Goal: Task Accomplishment & Management: Manage account settings

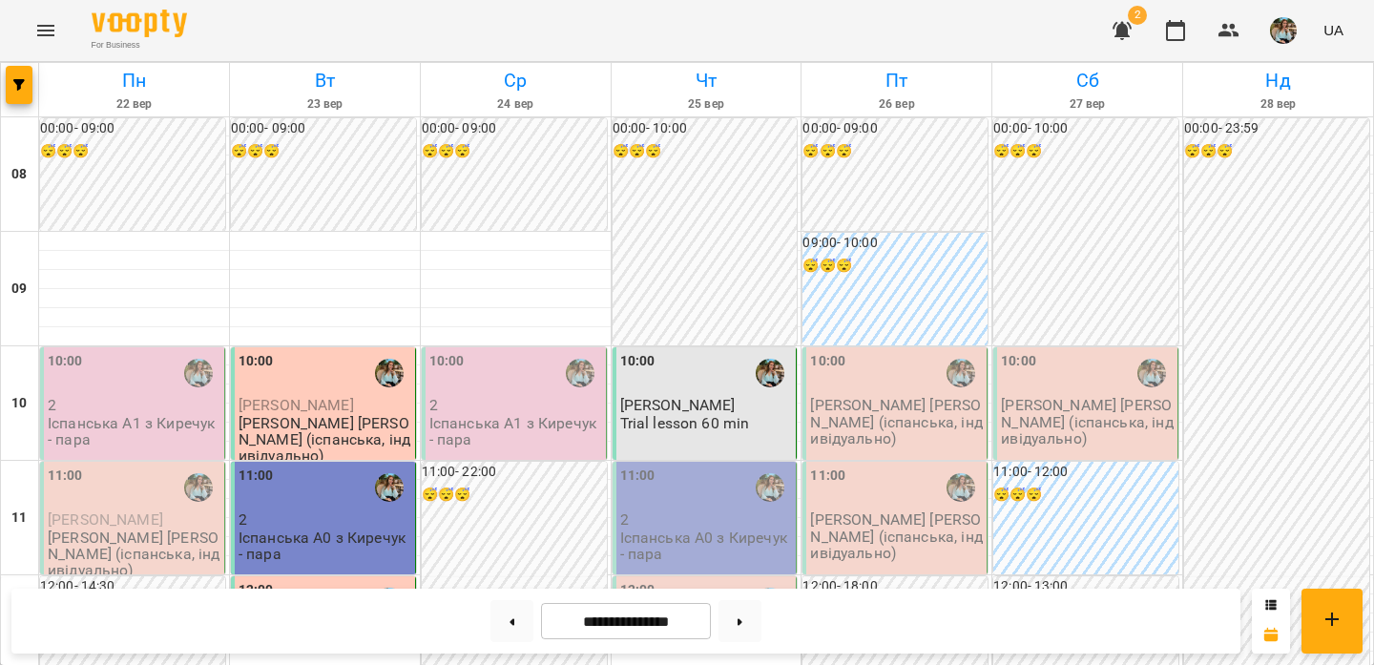
scroll to position [1255, 0]
click at [511, 613] on button at bounding box center [511, 621] width 43 height 42
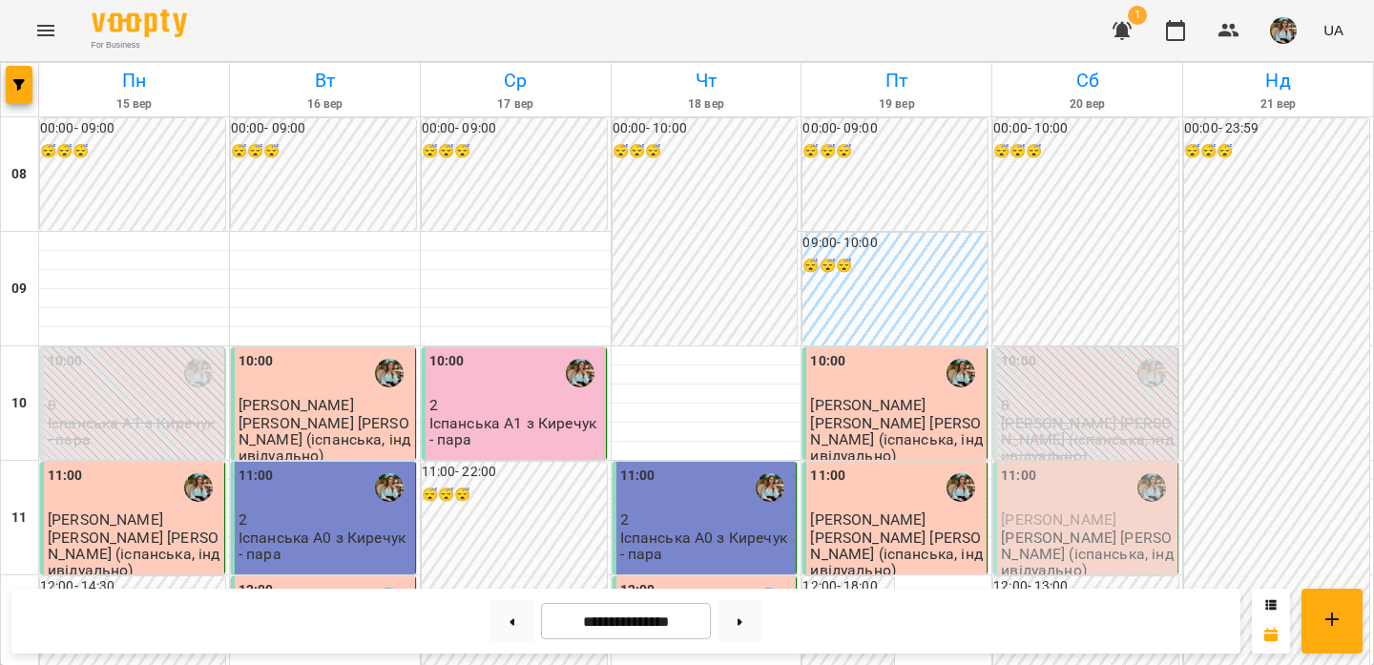
scroll to position [1146, 0]
click at [743, 631] on button at bounding box center [740, 621] width 43 height 42
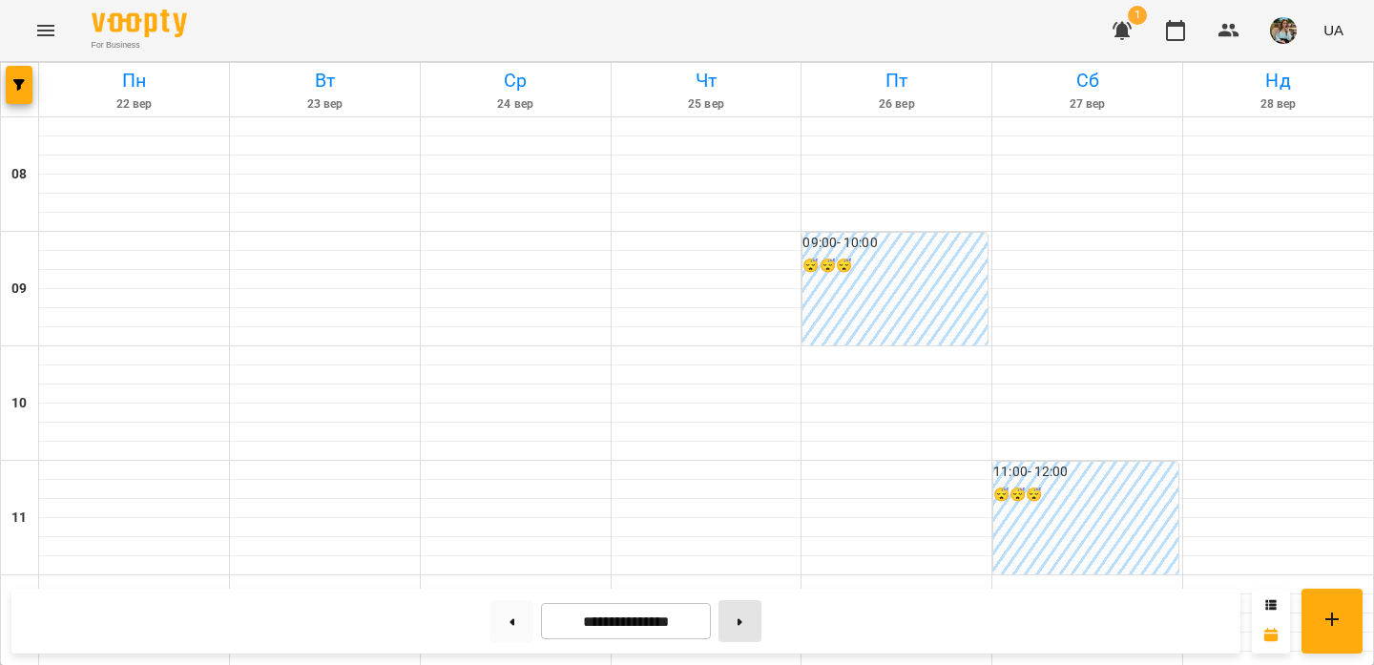
type input "**********"
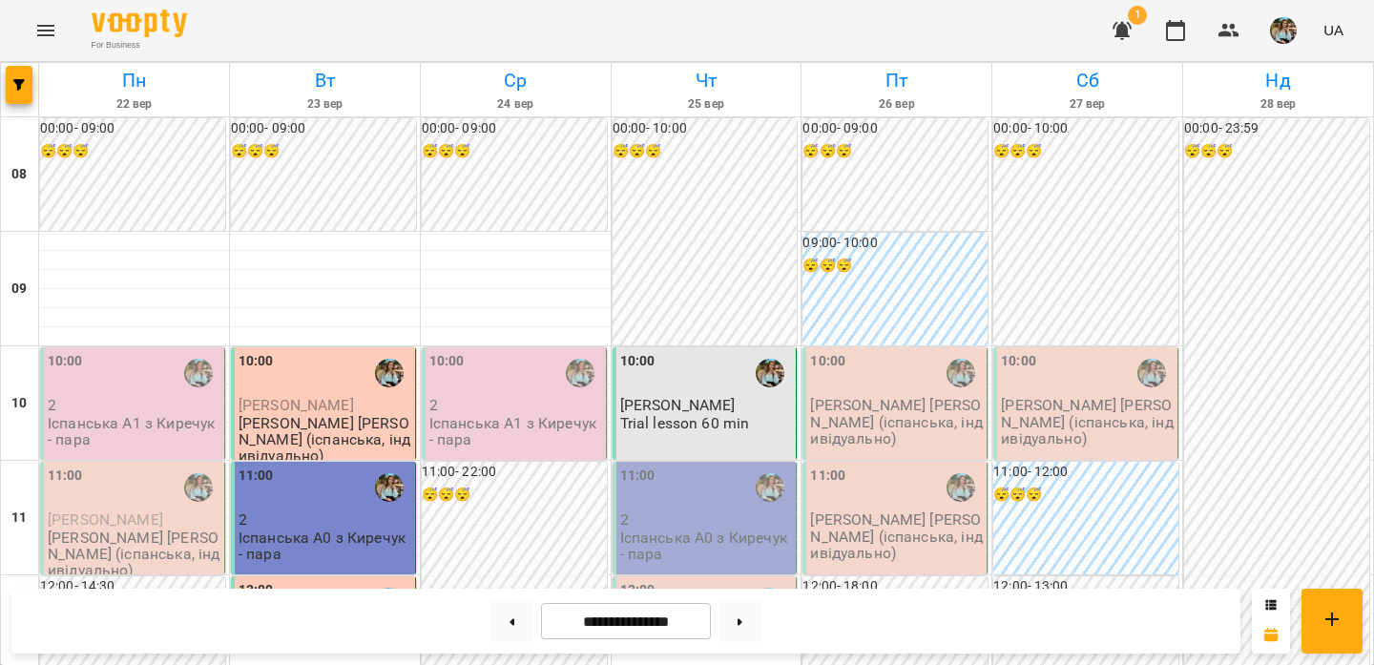
scroll to position [1013, 0]
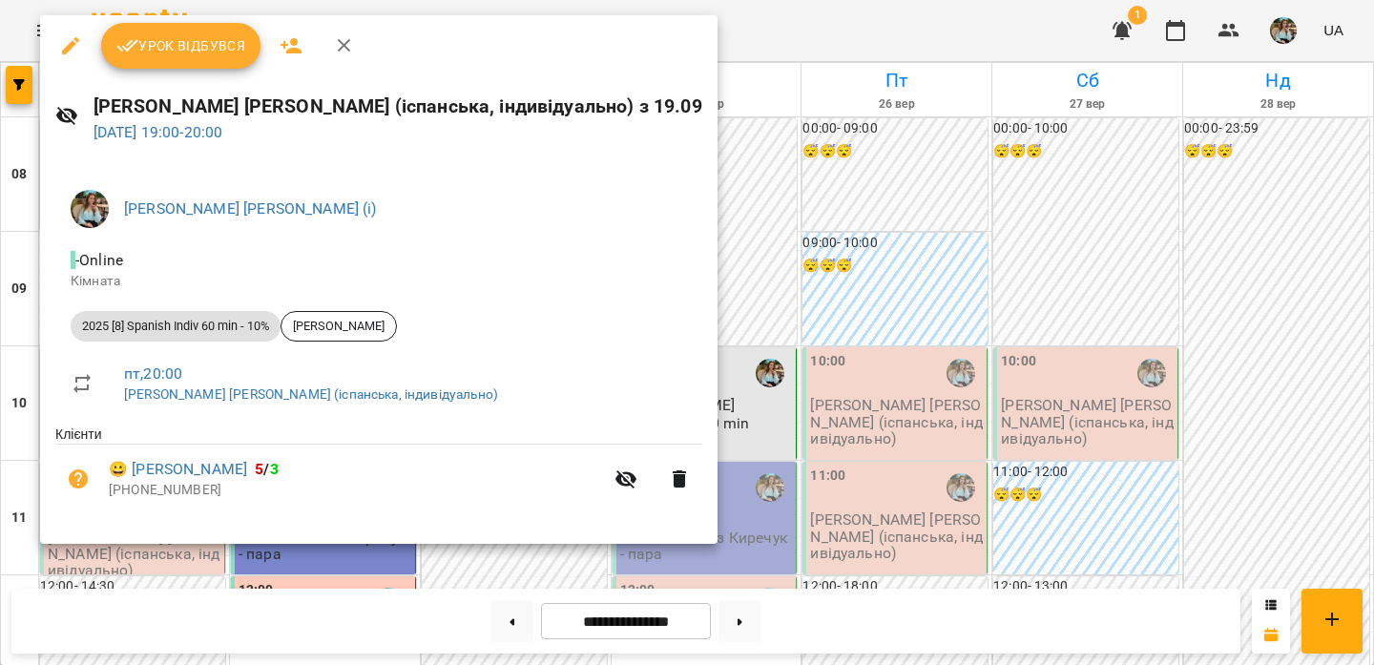
click at [665, 219] on div at bounding box center [687, 332] width 1374 height 665
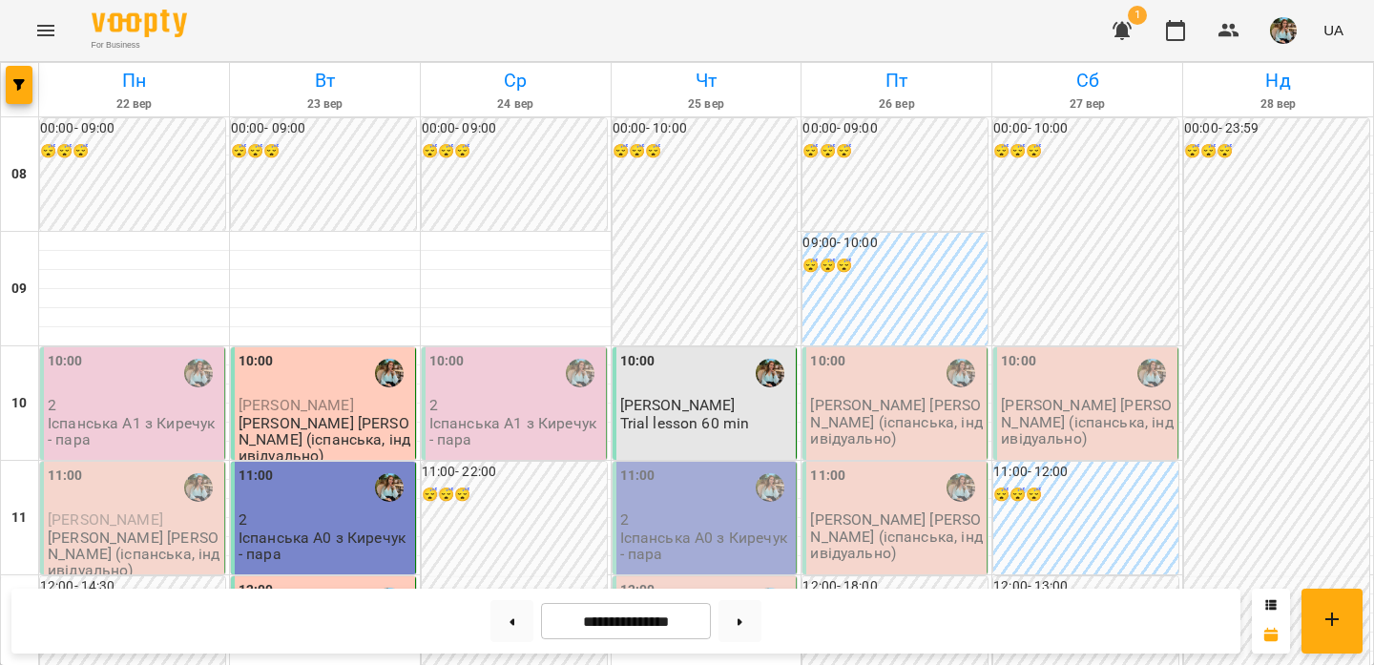
scroll to position [0, 0]
click at [1276, 40] on img "button" at bounding box center [1283, 30] width 27 height 27
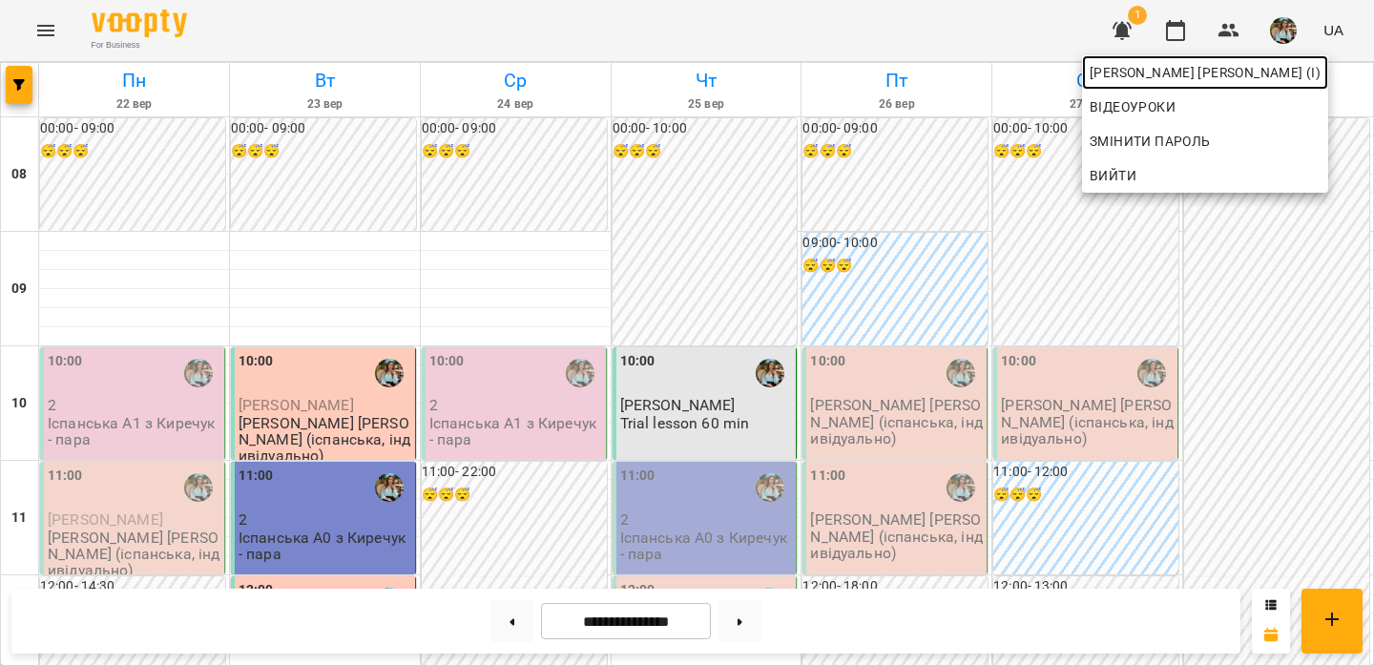
click at [1227, 81] on span "[PERSON_NAME] [PERSON_NAME] (і)" at bounding box center [1205, 72] width 231 height 23
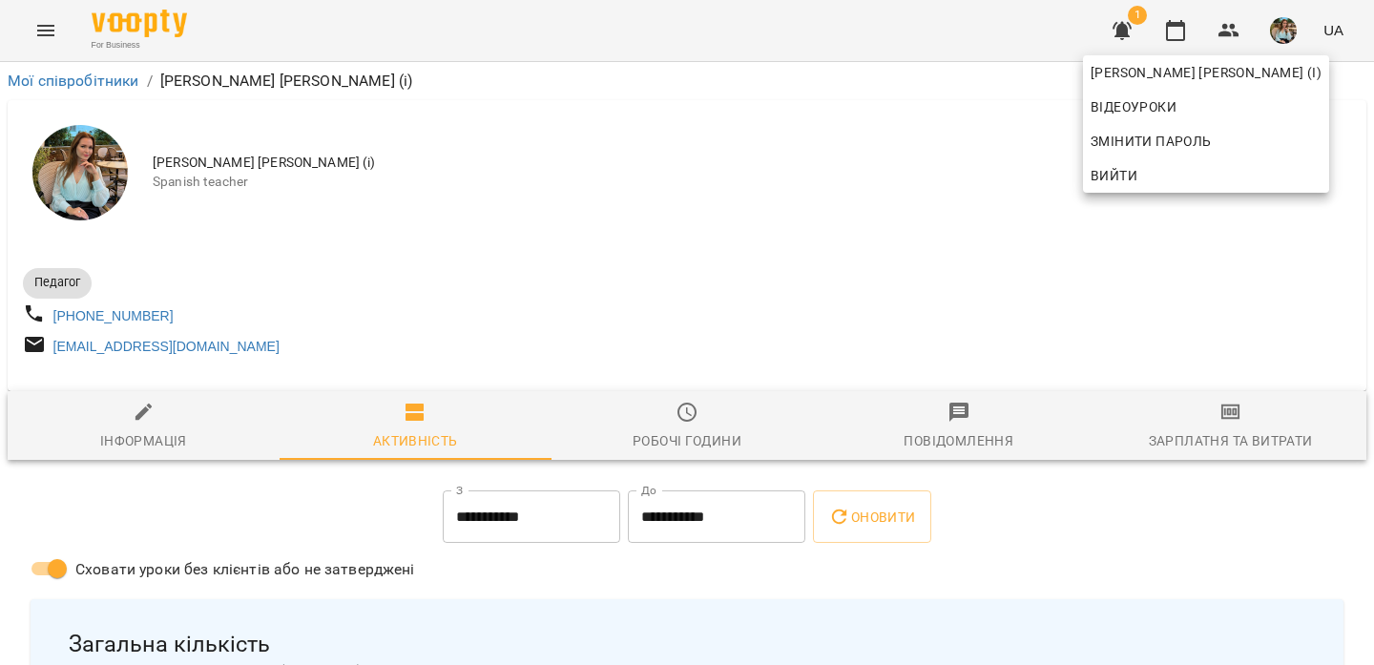
click at [773, 220] on div at bounding box center [687, 332] width 1374 height 665
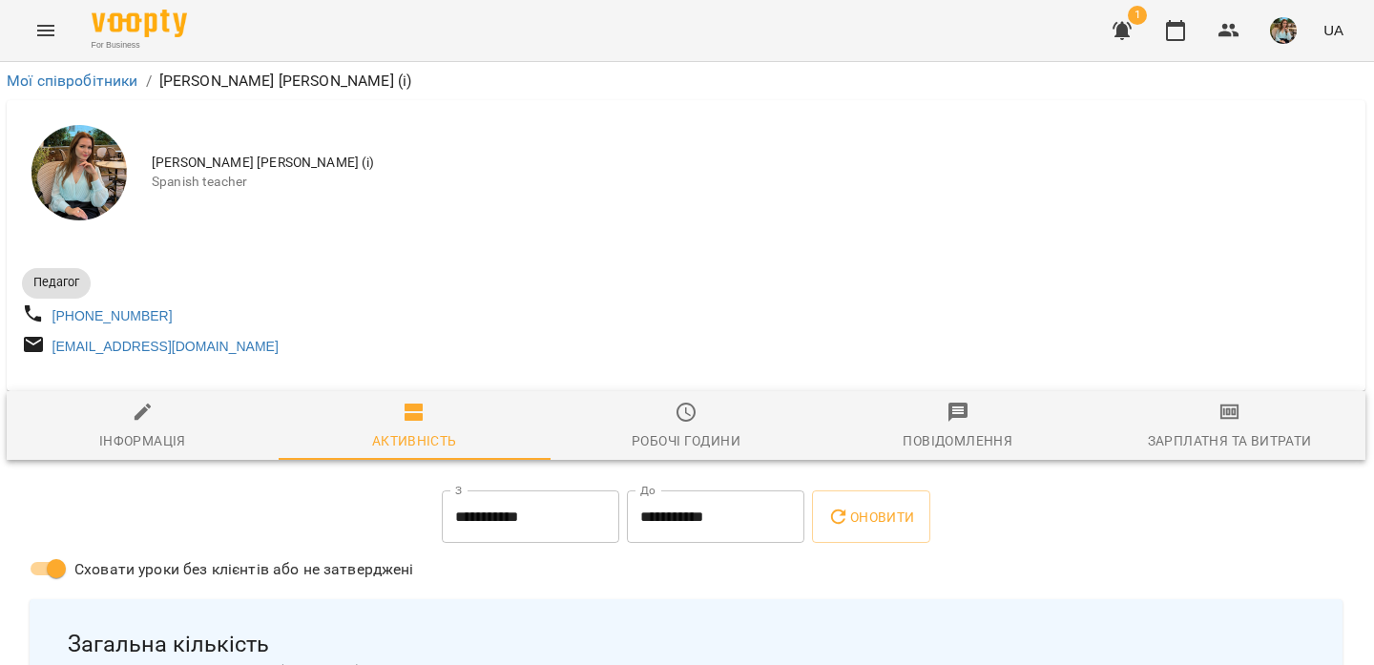
scroll to position [0, 1]
click at [1289, 29] on img "button" at bounding box center [1283, 30] width 27 height 27
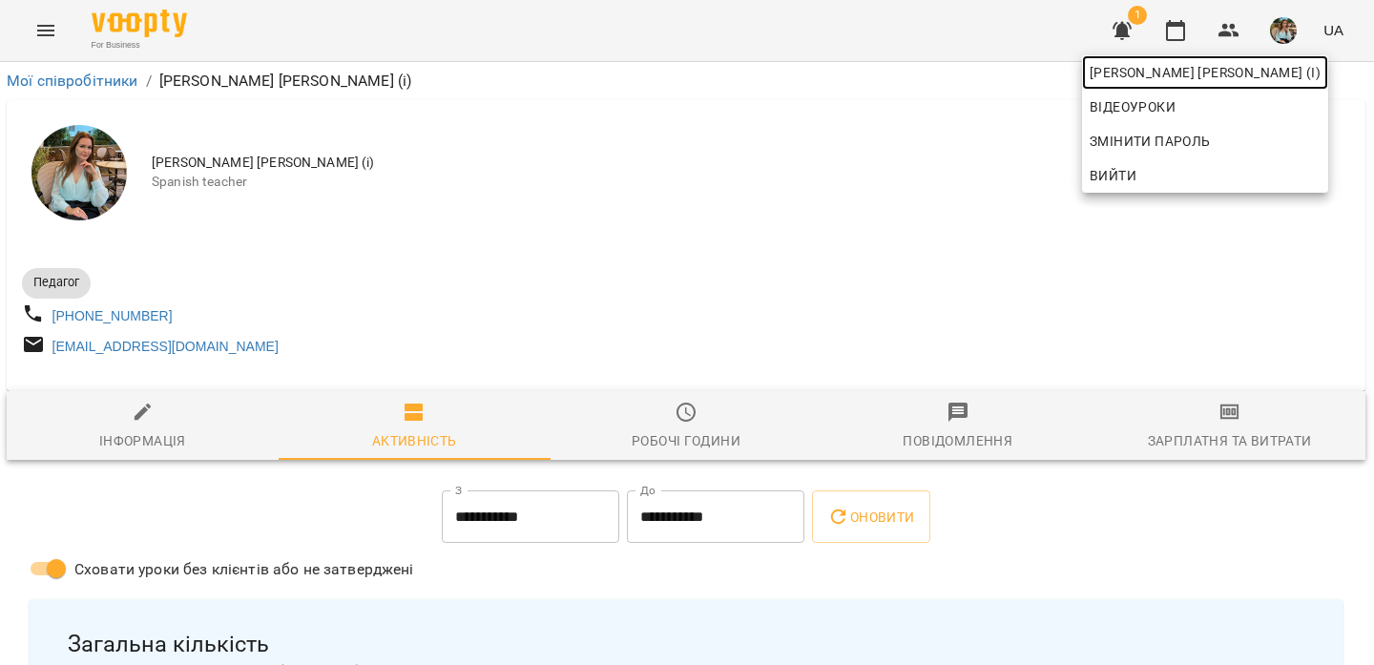
click at [1243, 78] on span "[PERSON_NAME] [PERSON_NAME] (і)" at bounding box center [1205, 72] width 231 height 23
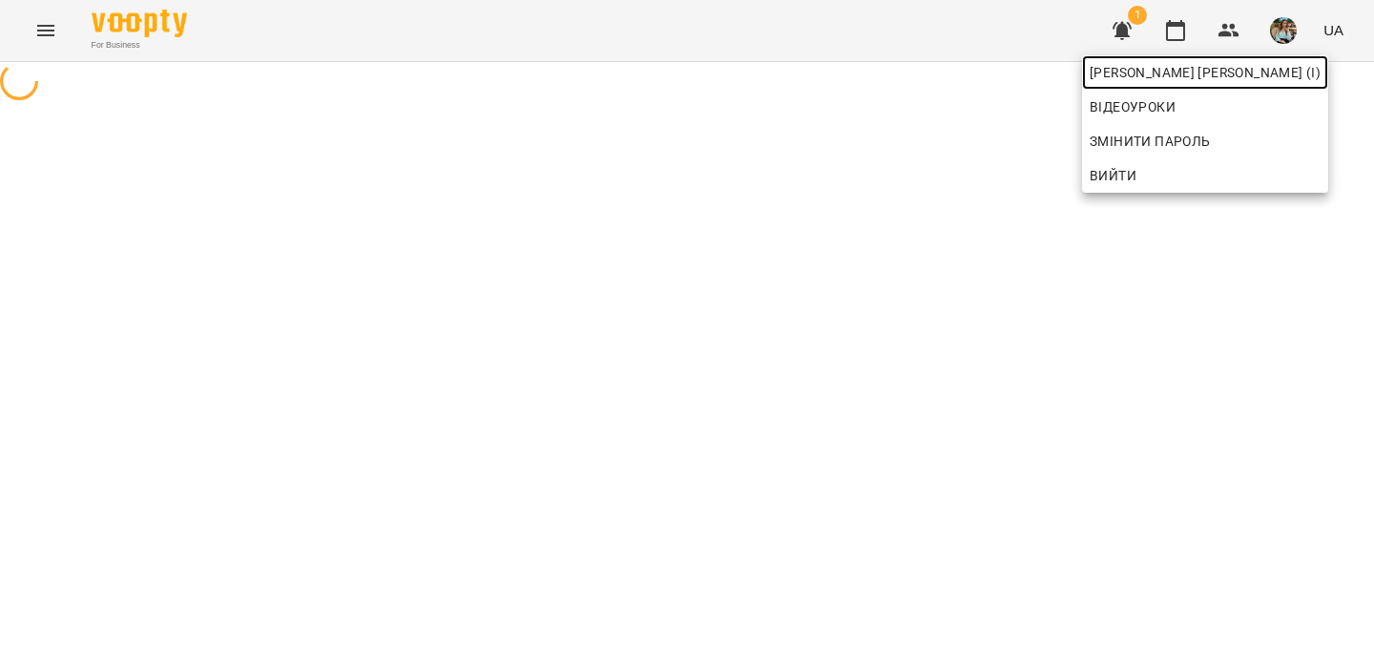
scroll to position [0, 0]
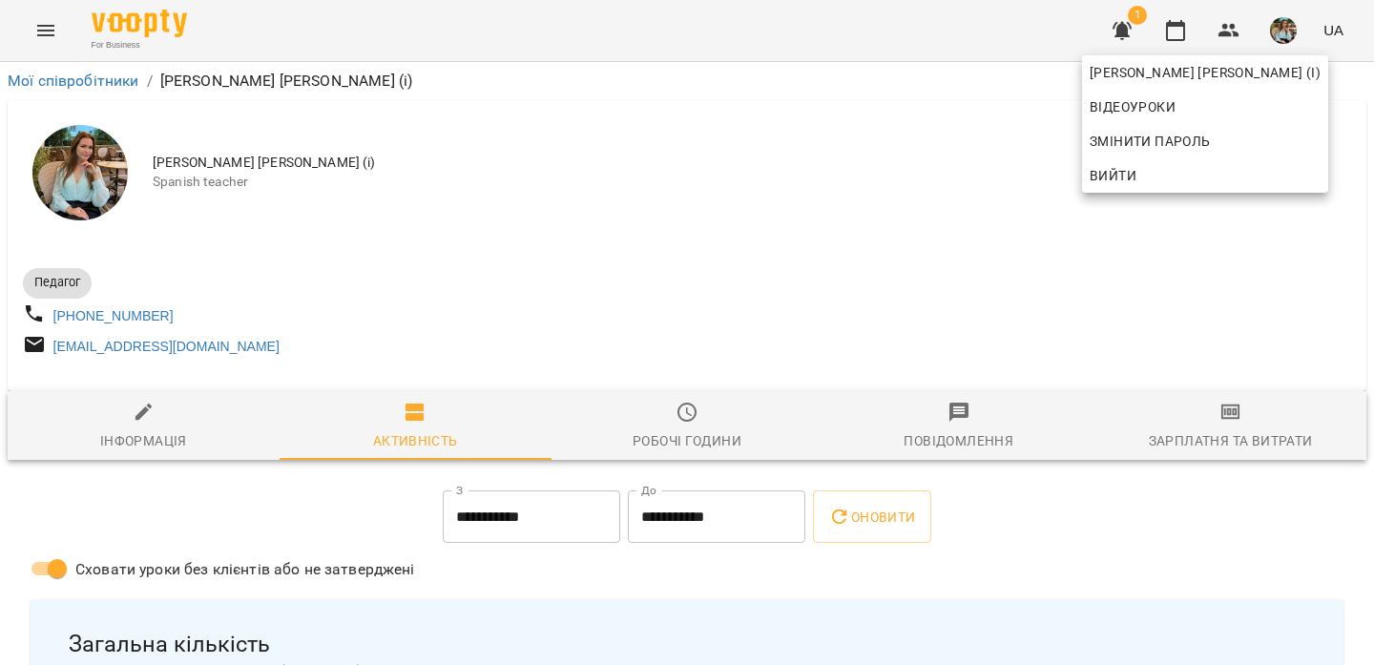
click at [721, 219] on div at bounding box center [687, 332] width 1374 height 665
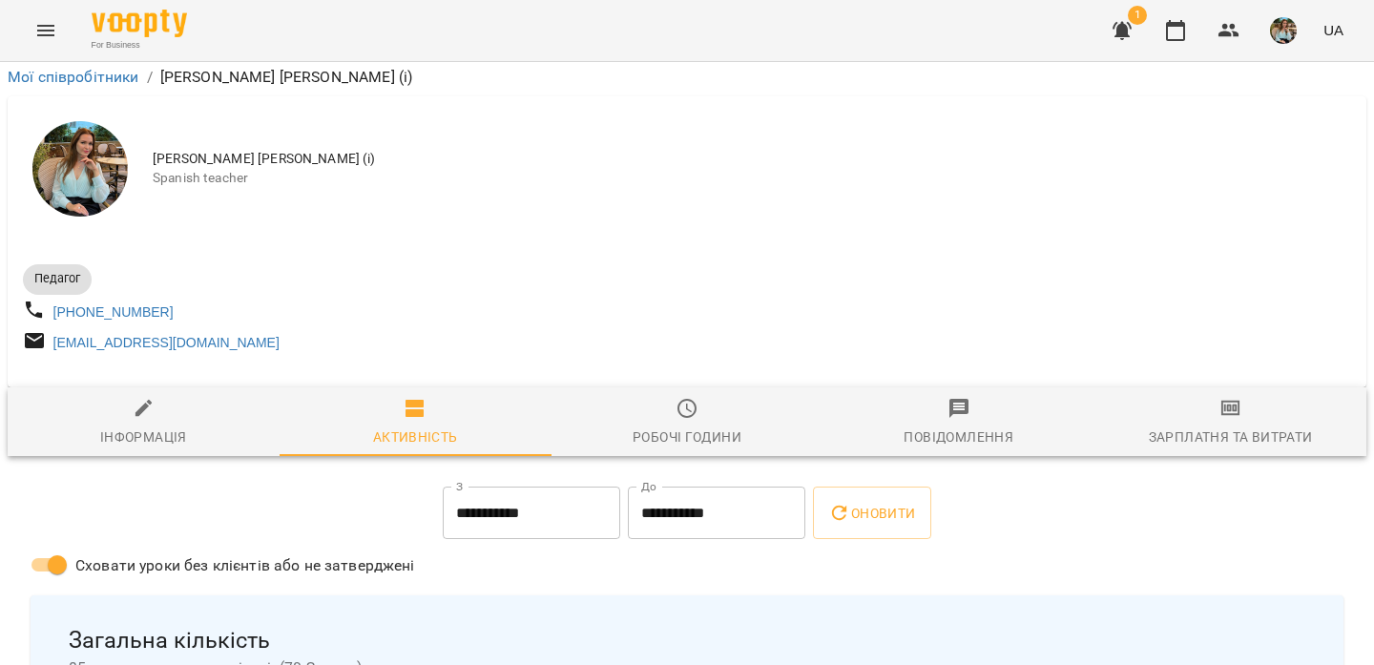
scroll to position [171, 0]
click at [1184, 32] on icon "button" at bounding box center [1175, 30] width 23 height 23
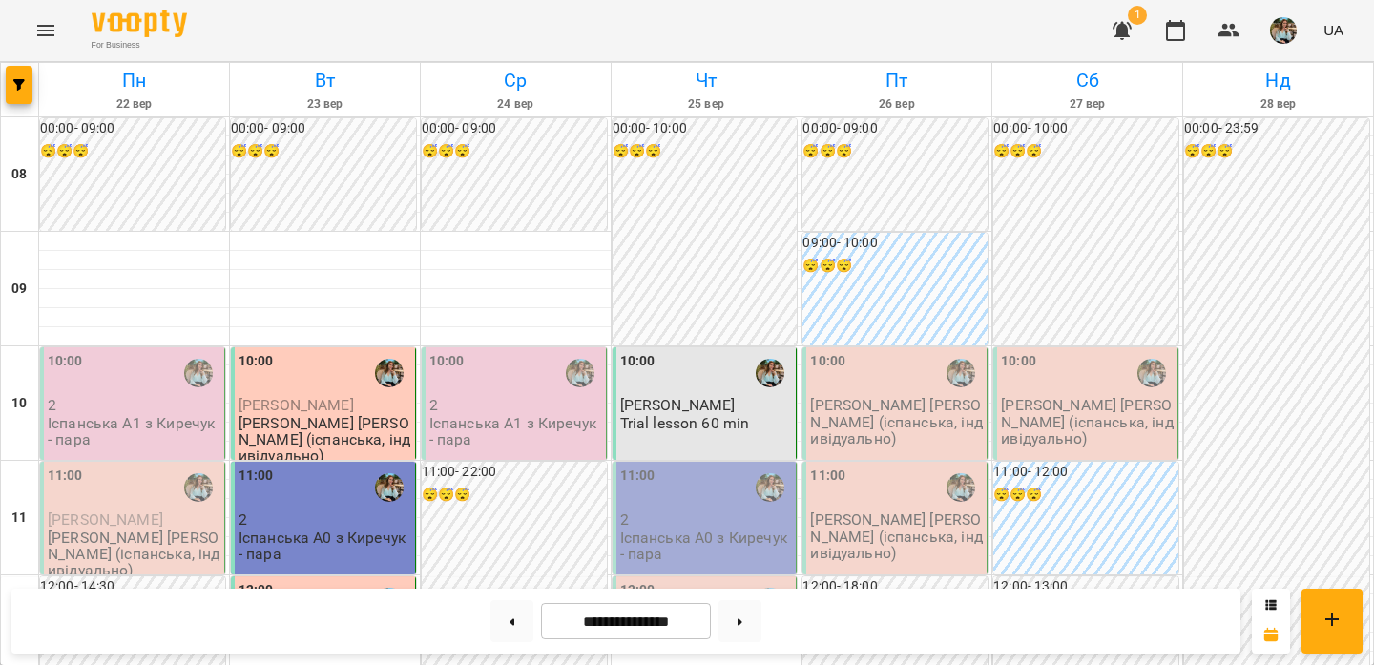
scroll to position [821, 0]
click at [504, 629] on button at bounding box center [511, 621] width 43 height 42
type input "**********"
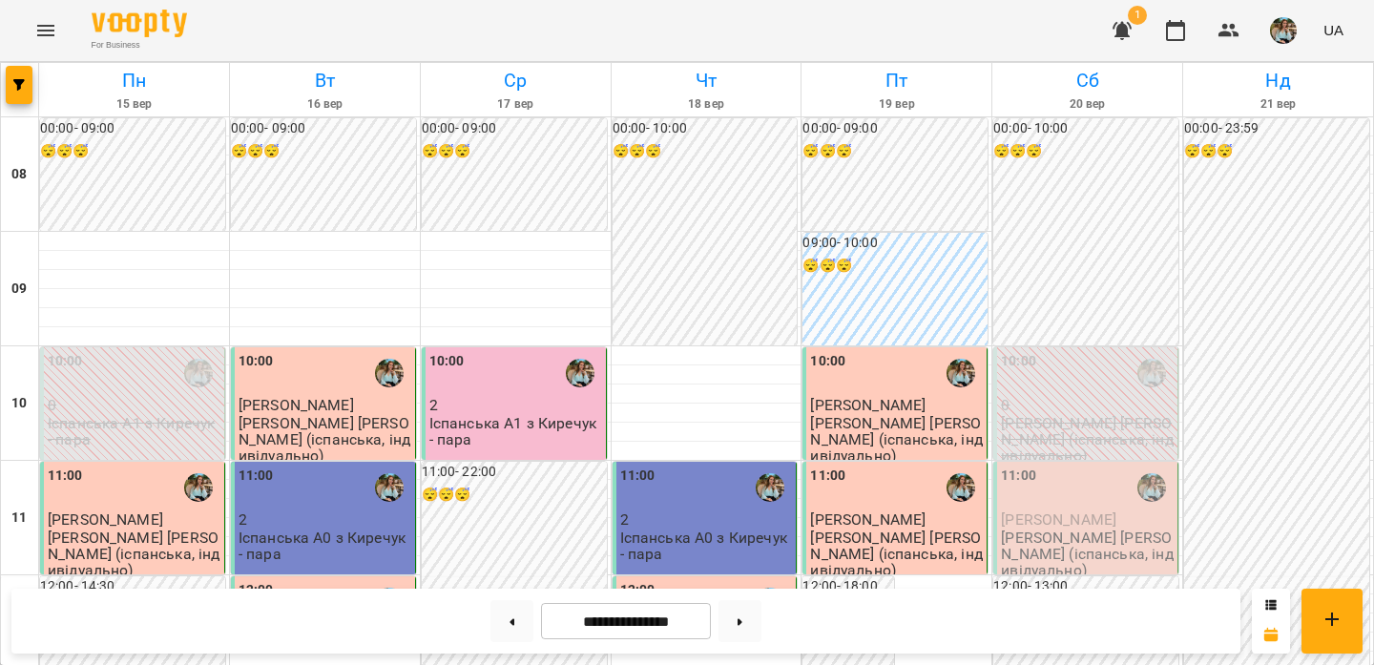
scroll to position [780, 0]
click at [1282, 28] on img "button" at bounding box center [1283, 30] width 27 height 27
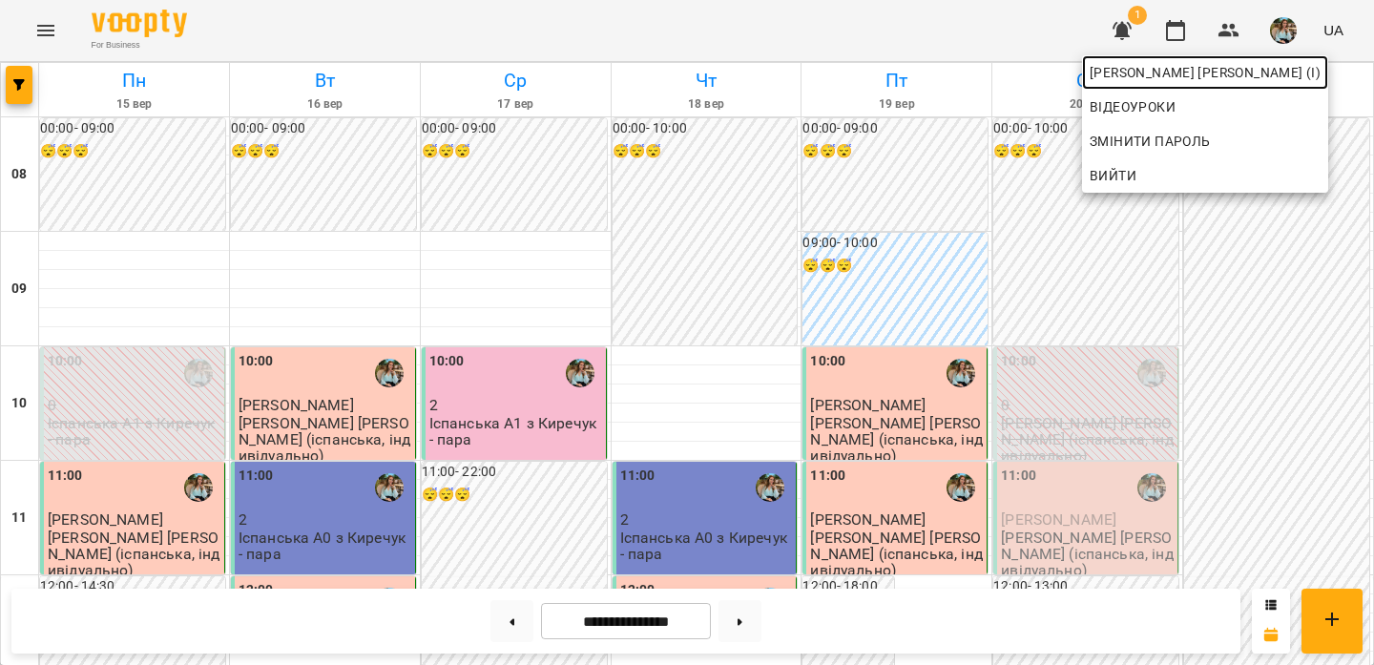
click at [1212, 71] on span "[PERSON_NAME] [PERSON_NAME] (і)" at bounding box center [1205, 72] width 231 height 23
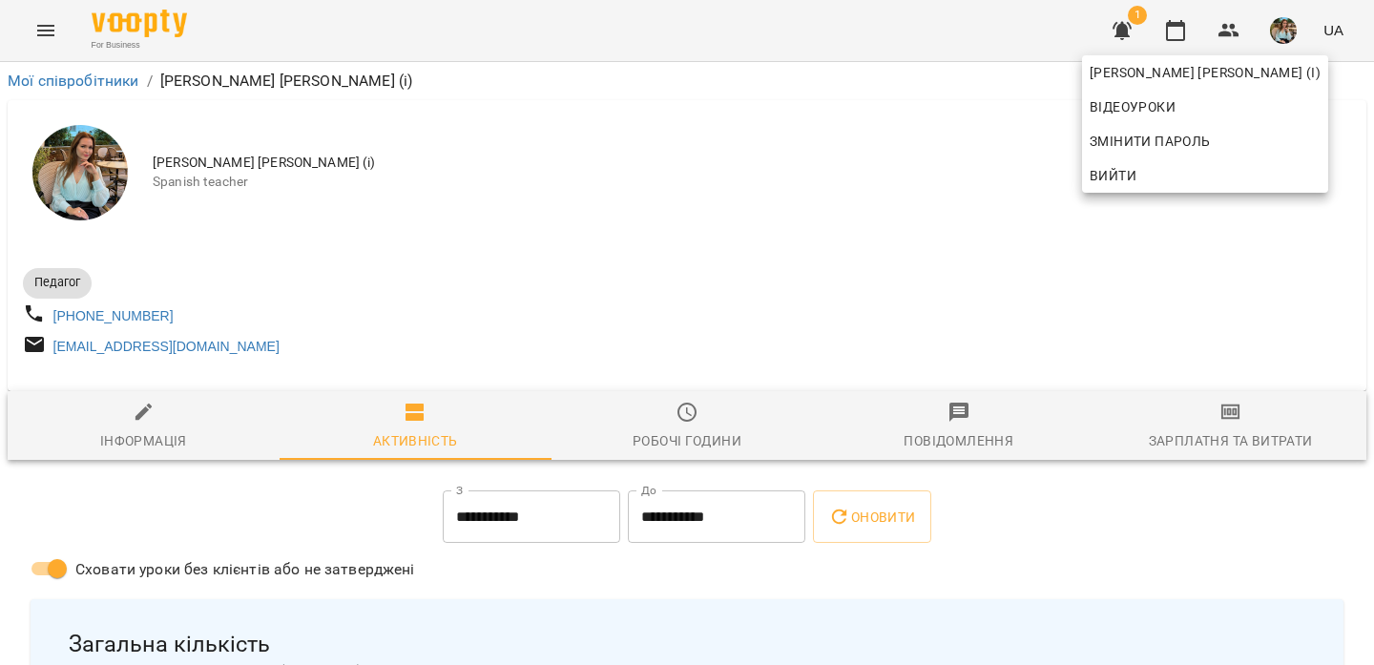
click at [696, 428] on div at bounding box center [687, 332] width 1374 height 665
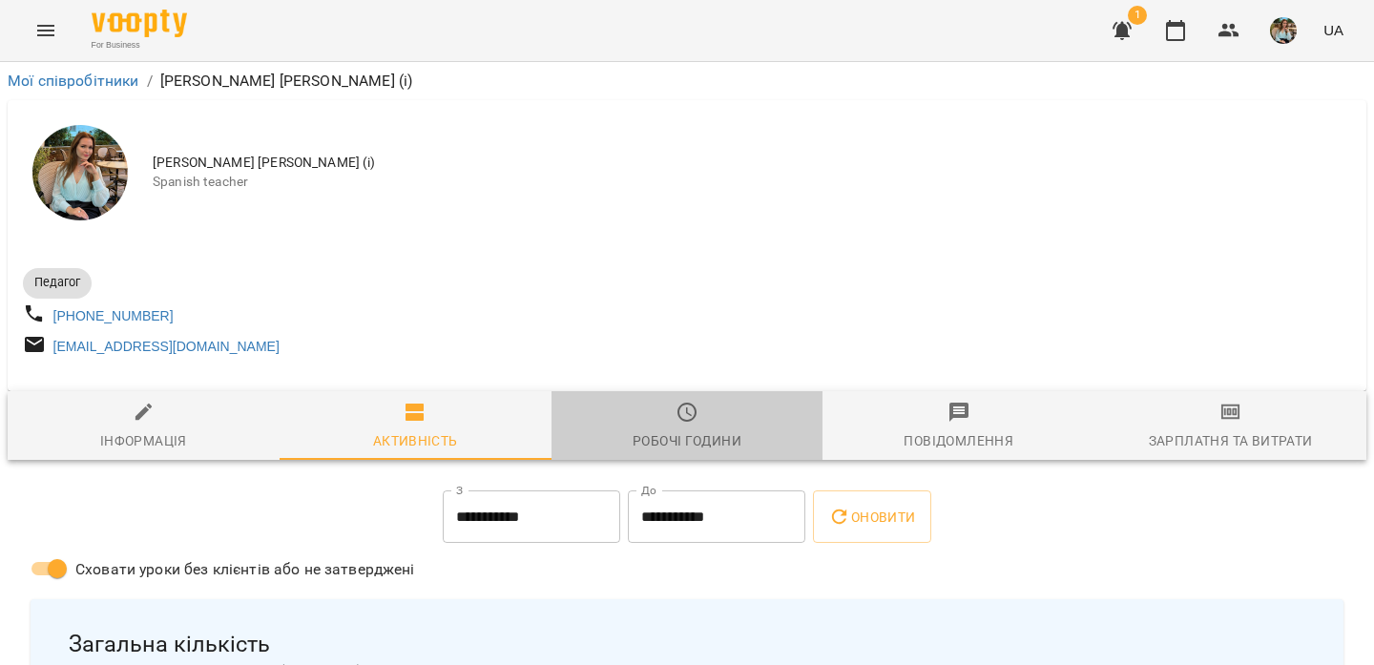
click at [687, 416] on icon "button" at bounding box center [689, 411] width 6 height 9
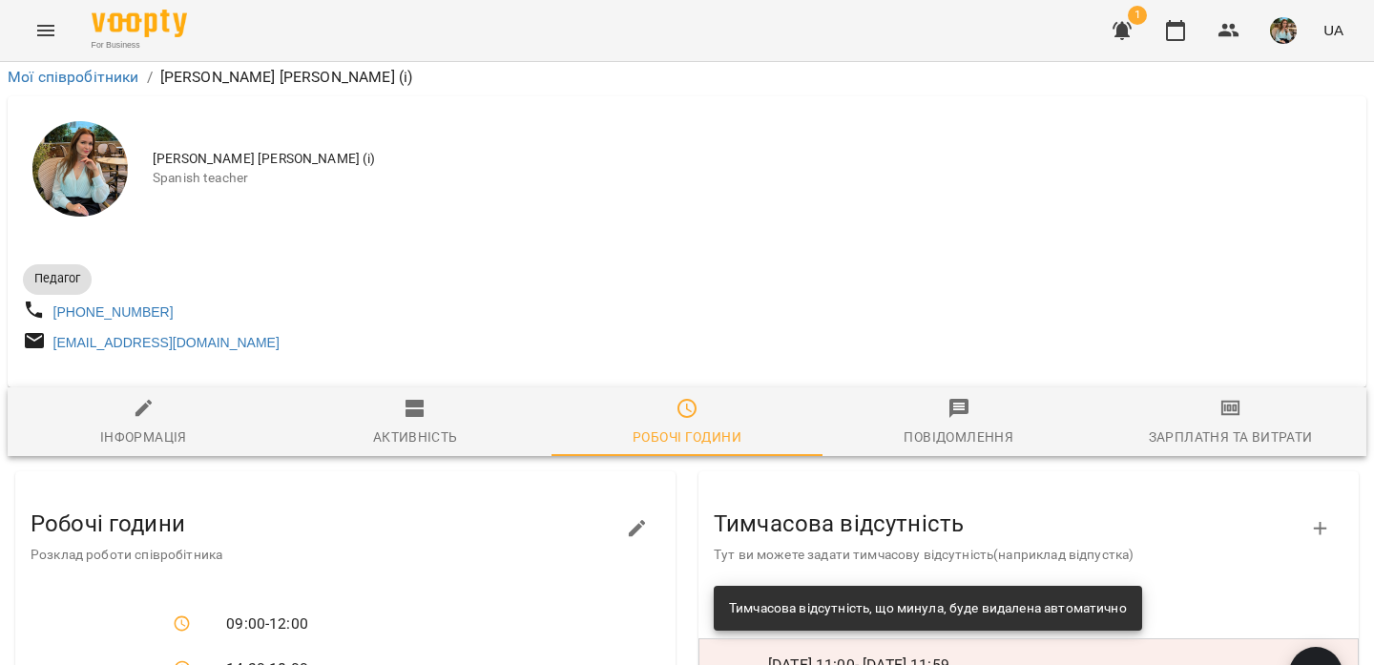
scroll to position [258, 0]
click at [178, 397] on span "Інформація" at bounding box center [143, 423] width 249 height 52
select select "**"
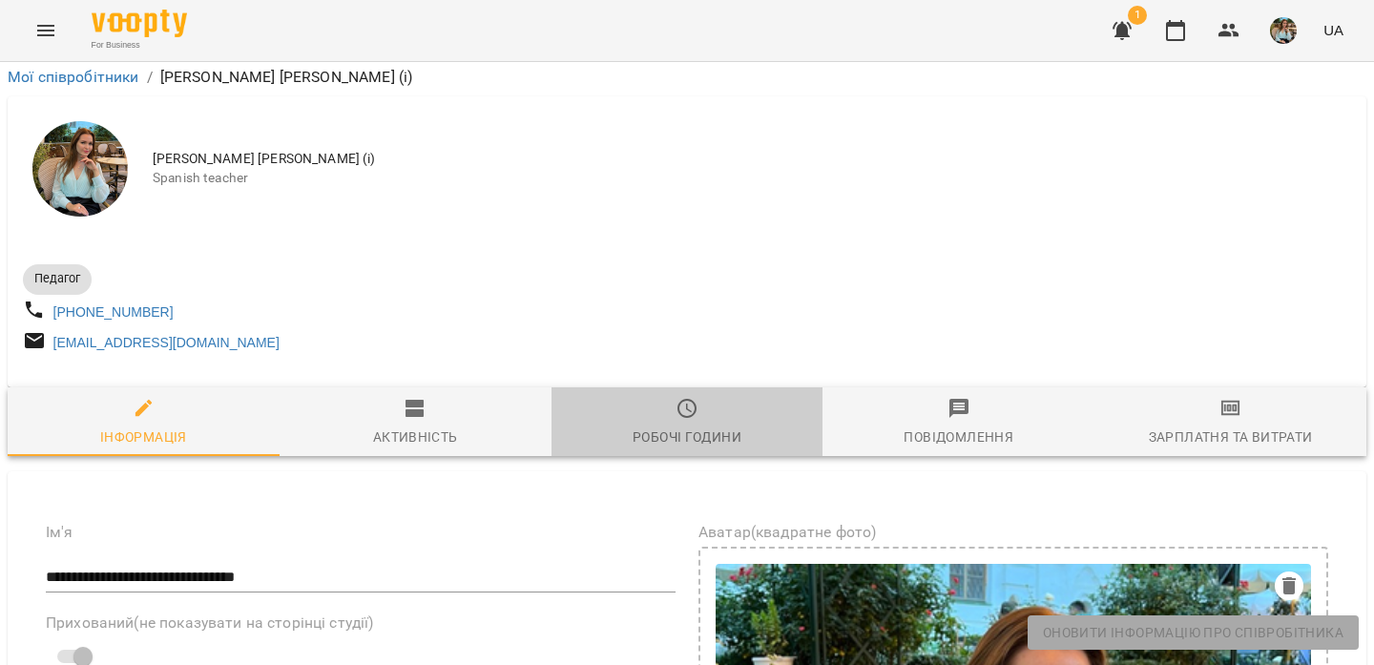
click at [677, 397] on icon "button" at bounding box center [687, 408] width 23 height 23
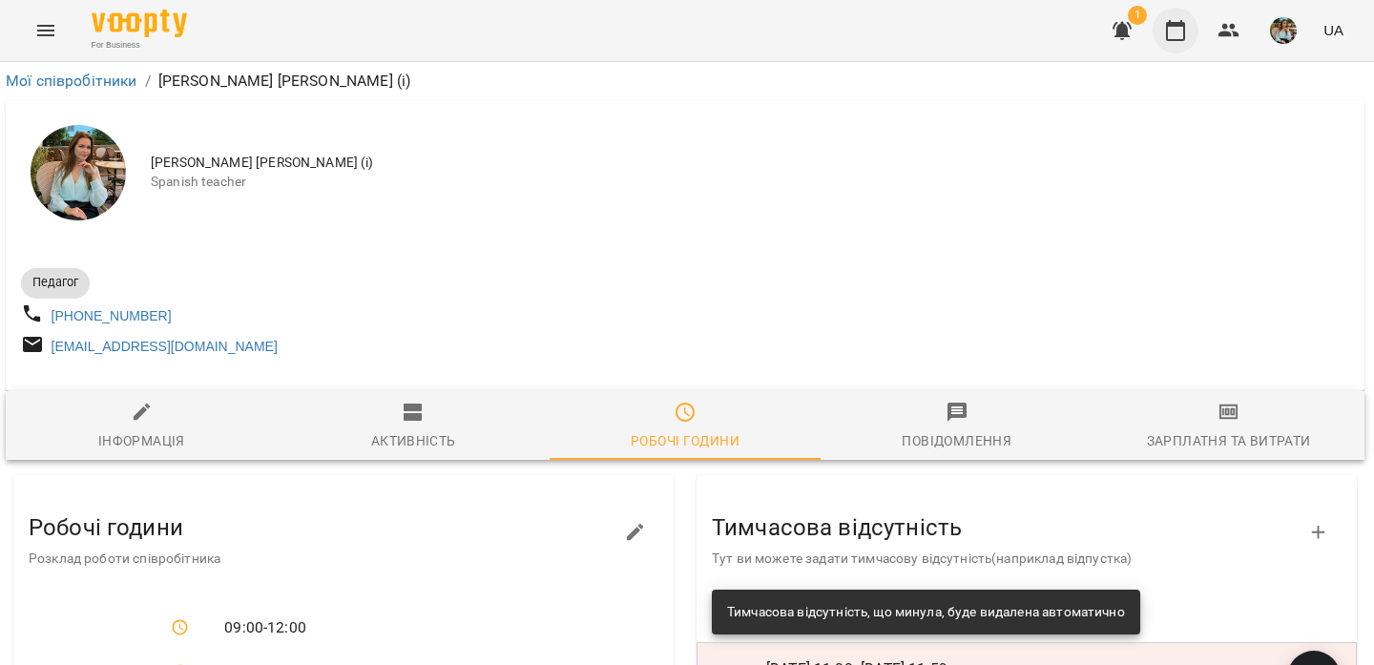
scroll to position [0, 2]
click at [1180, 29] on icon "button" at bounding box center [1175, 30] width 23 height 23
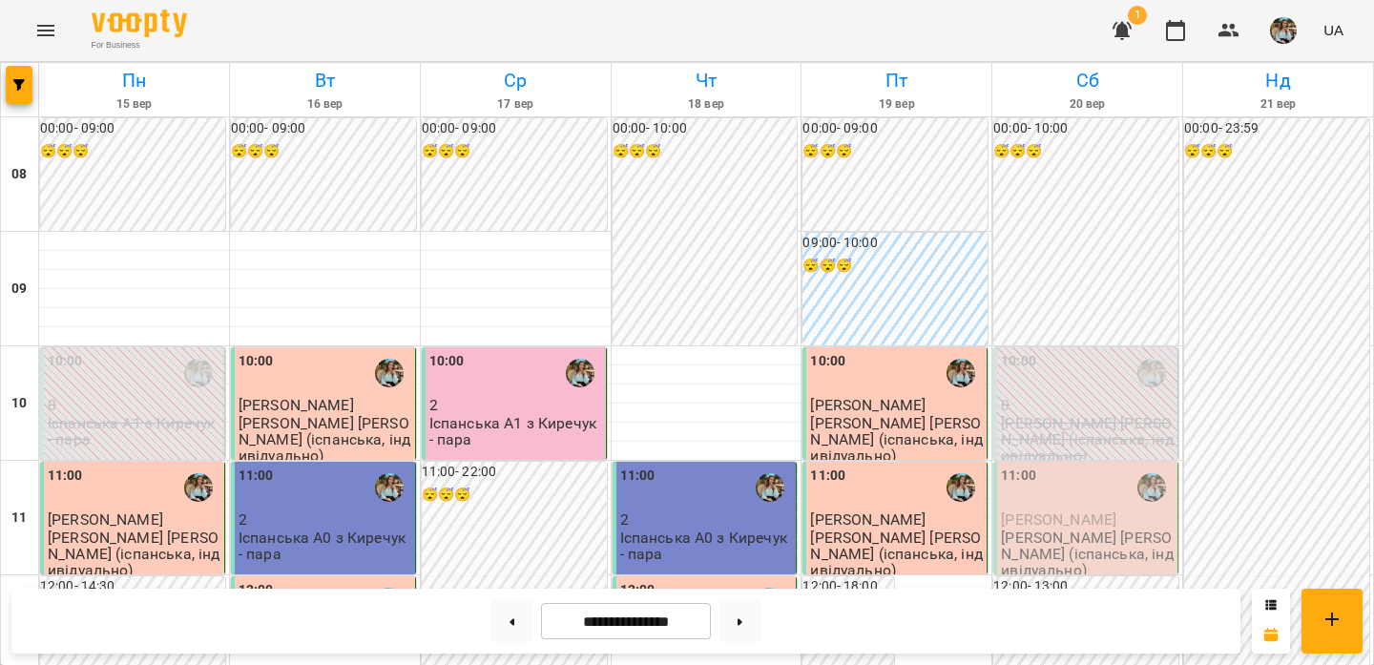
scroll to position [1255, 0]
click at [742, 622] on icon at bounding box center [740, 621] width 5 height 7
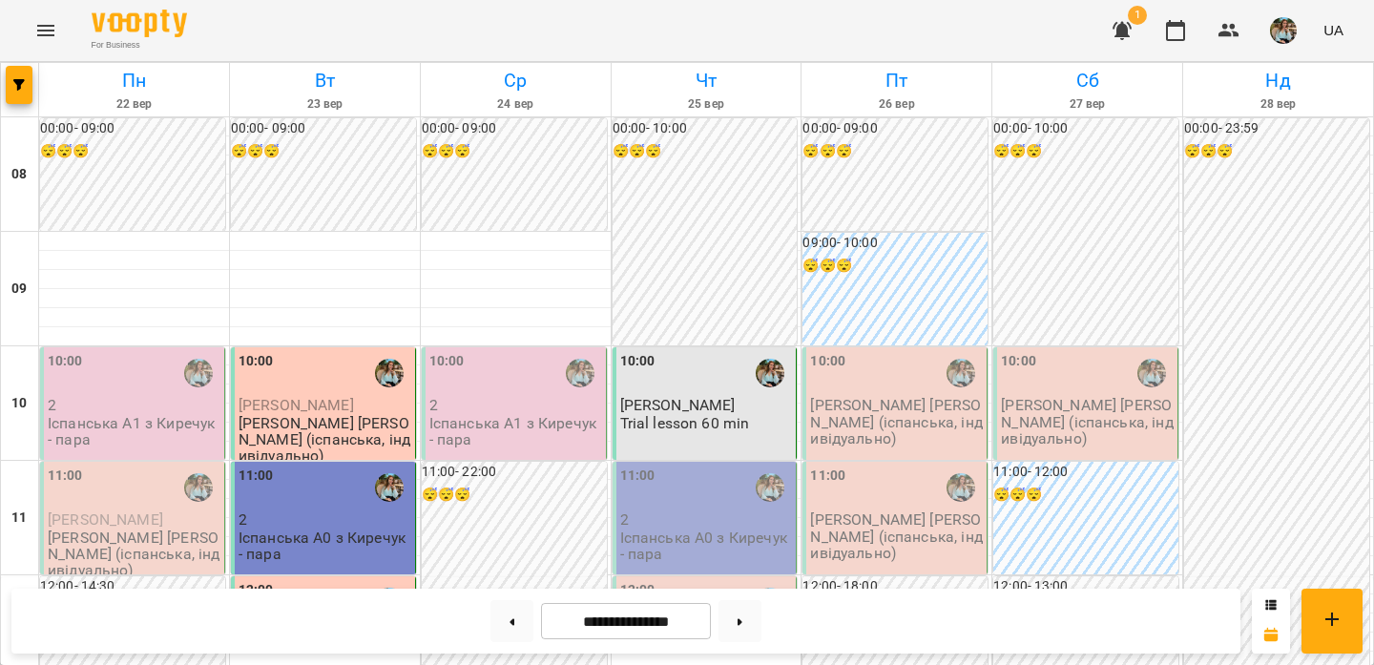
scroll to position [0, 0]
click at [511, 619] on icon at bounding box center [513, 621] width 5 height 7
type input "**********"
